Goal: Share content

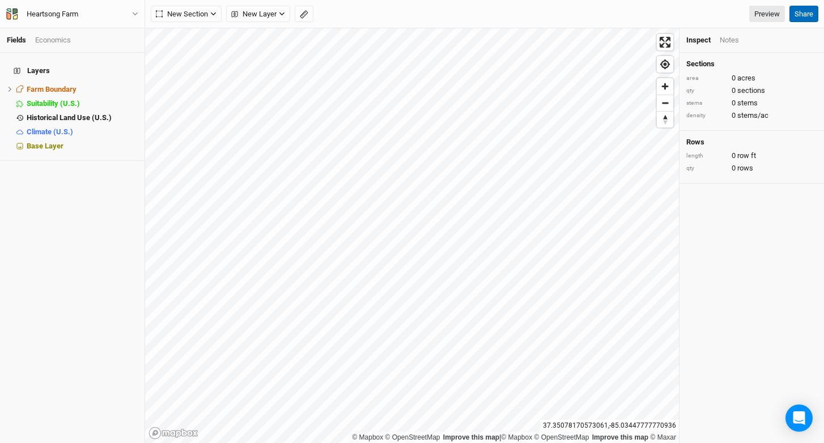
click at [808, 18] on button "Share" at bounding box center [803, 14] width 29 height 17
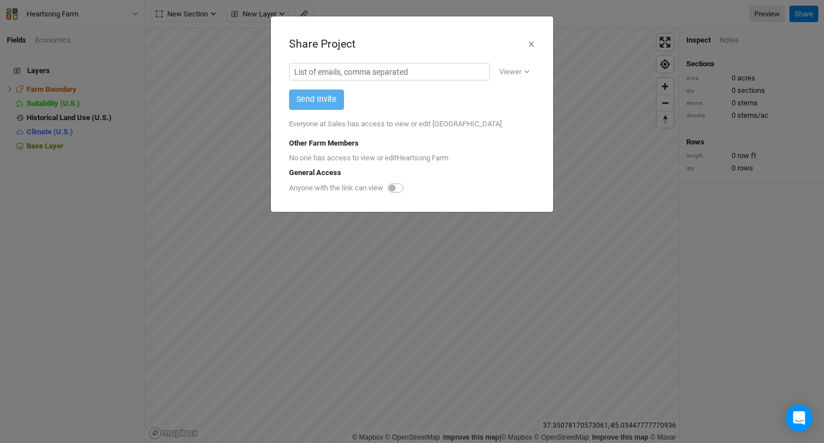
click at [408, 181] on label at bounding box center [408, 181] width 0 height 0
click at [397, 189] on input "checkbox" at bounding box center [392, 186] width 9 height 11
checkbox input "true"
click at [513, 190] on div "Copy link" at bounding box center [510, 188] width 40 height 11
drag, startPoint x: 153, startPoint y: 65, endPoint x: 120, endPoint y: 60, distance: 33.4
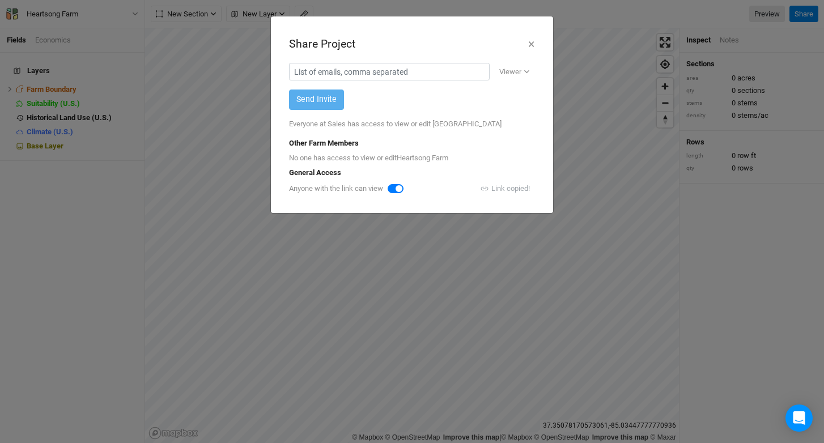
click at [153, 65] on div "Share Project × Viewer Viewer Editor Send Invite Everyone at Sales has access t…" at bounding box center [412, 221] width 824 height 443
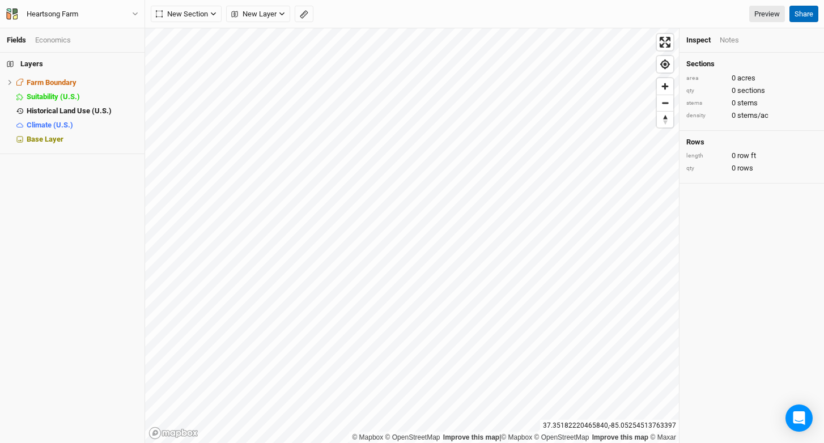
click at [805, 12] on button "Share" at bounding box center [803, 14] width 29 height 17
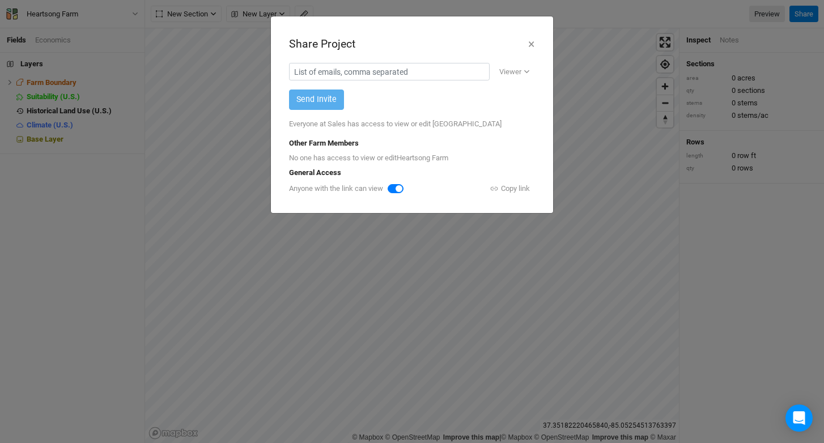
click at [408, 182] on label at bounding box center [408, 182] width 0 height 0
click at [396, 189] on input "checkbox" at bounding box center [392, 187] width 9 height 11
checkbox input "false"
click at [532, 44] on button "×" at bounding box center [531, 44] width 7 height 19
